Goal: Register for event/course

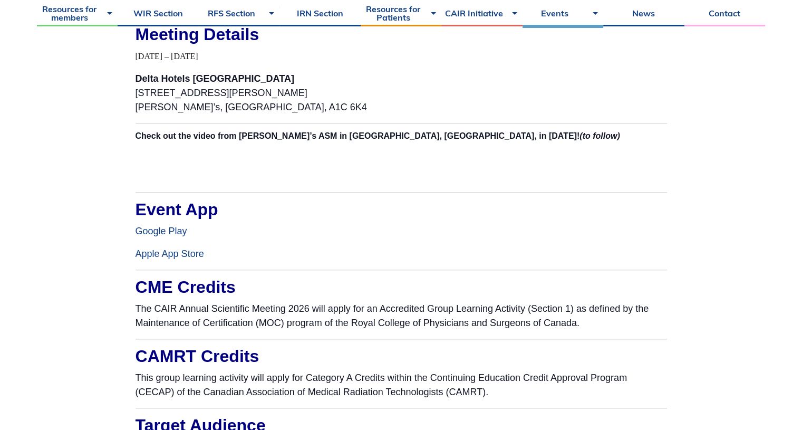
scroll to position [1035, 0]
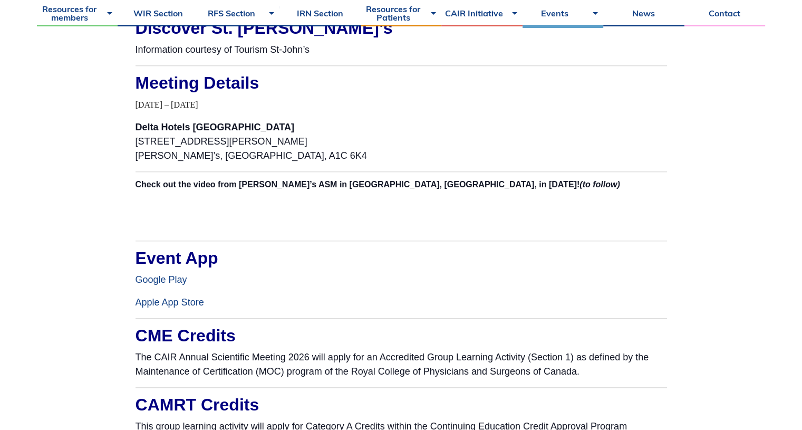
click at [166, 278] on link "Google Play" at bounding box center [162, 279] width 52 height 11
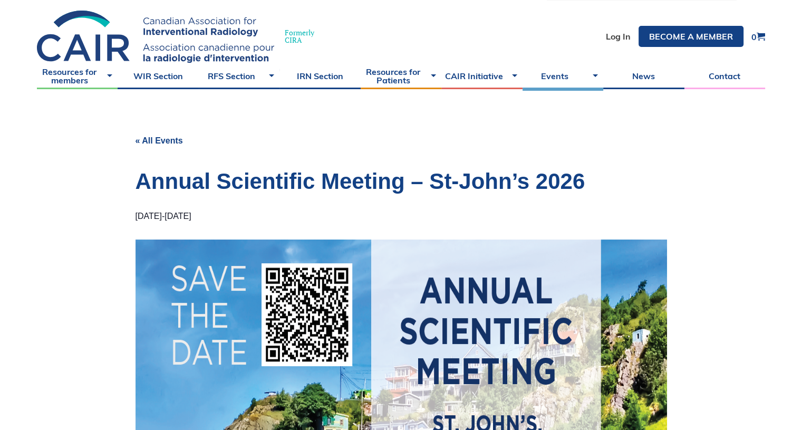
scroll to position [0, 0]
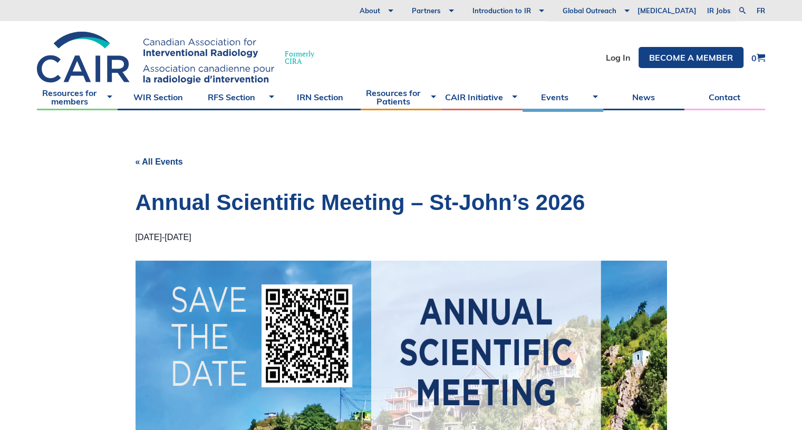
click at [159, 163] on link "« All Events" at bounding box center [159, 161] width 47 height 9
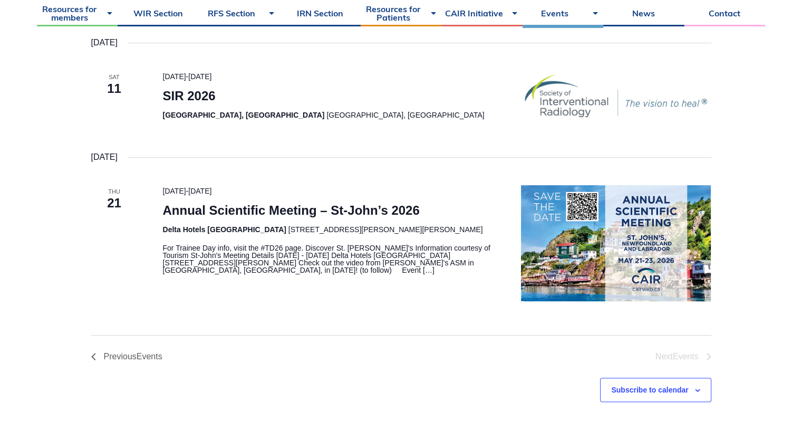
scroll to position [387, 0]
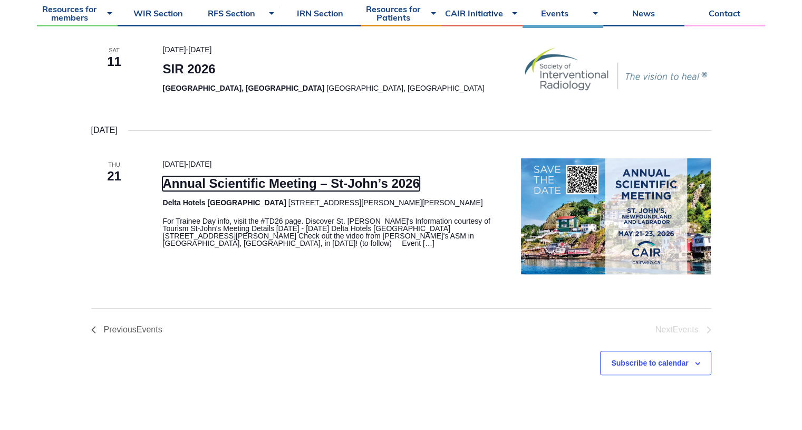
click at [302, 176] on link "Annual Scientific Meeting – St-John’s 2026" at bounding box center [290, 183] width 257 height 15
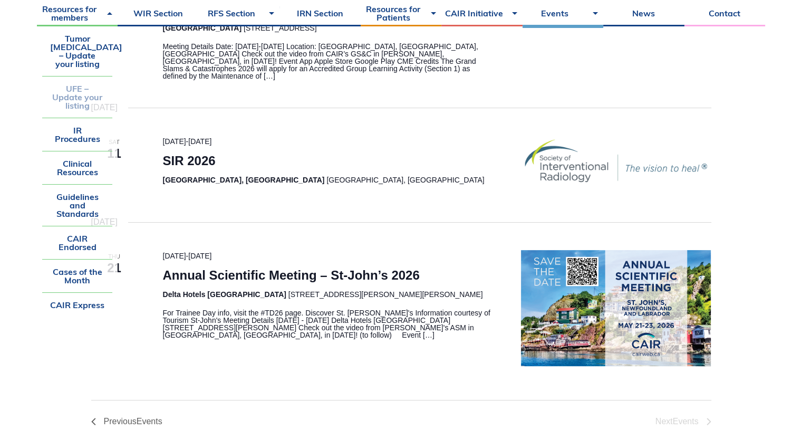
scroll to position [300, 0]
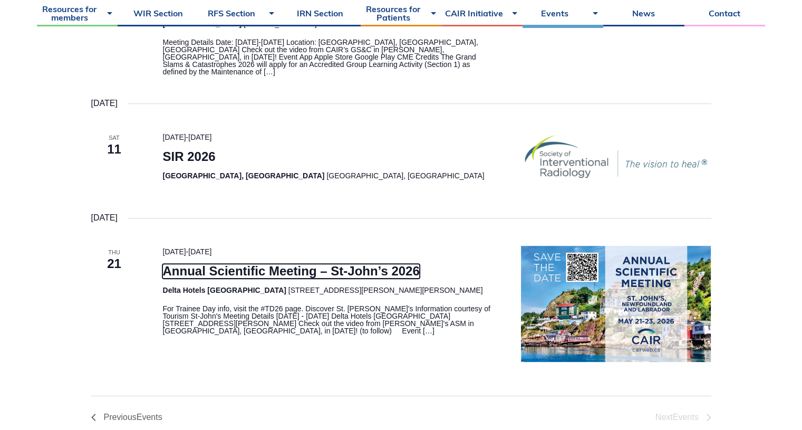
click at [252, 264] on link "Annual Scientific Meeting – St-John’s 2026" at bounding box center [290, 271] width 257 height 15
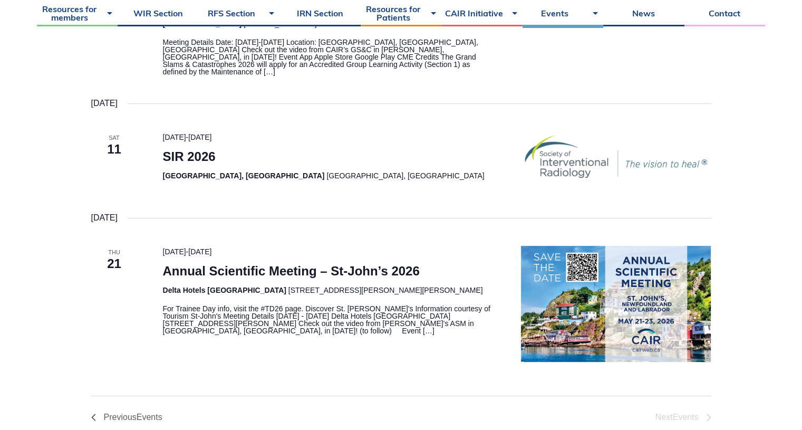
click at [276, 312] on p "For Trainee Day info, visit the #TD26 page. Discover St. John's Information cou…" at bounding box center [328, 320] width 333 height 30
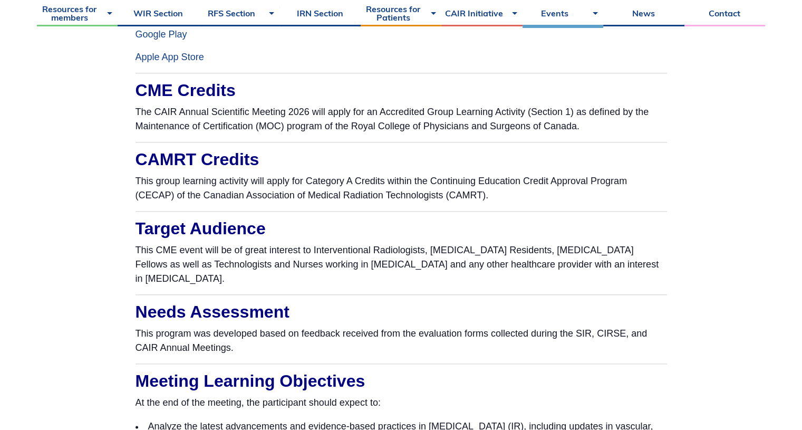
scroll to position [1281, 0]
